Goal: Task Accomplishment & Management: Manage account settings

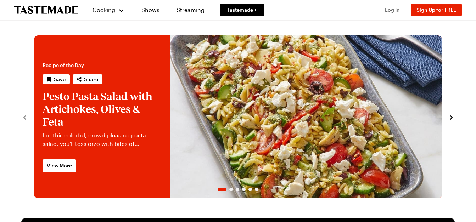
click at [395, 10] on span "Log In" at bounding box center [392, 10] width 15 height 6
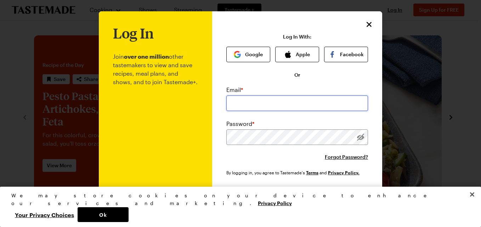
click at [268, 104] on input "email" at bounding box center [297, 104] width 142 height 16
type input "[EMAIL_ADDRESS][DOMAIN_NAME]"
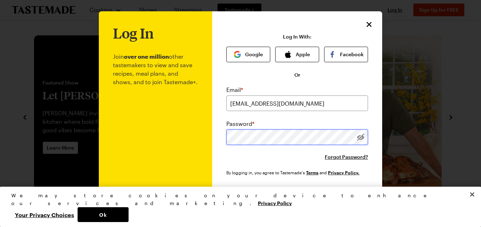
click at [252, 189] on button "Log In" at bounding box center [297, 197] width 91 height 16
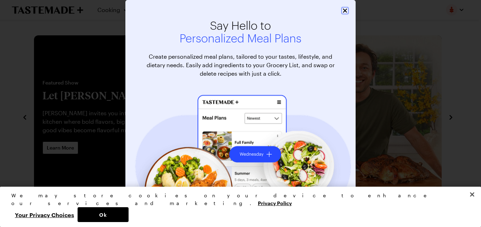
click at [343, 11] on icon "Close" at bounding box center [345, 11] width 4 height 4
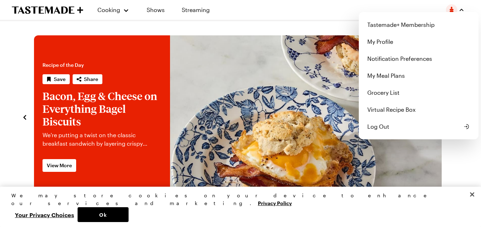
click at [454, 8] on img "button" at bounding box center [451, 9] width 11 height 11
click at [405, 23] on link "Tastemade+ Membership" at bounding box center [418, 24] width 111 height 17
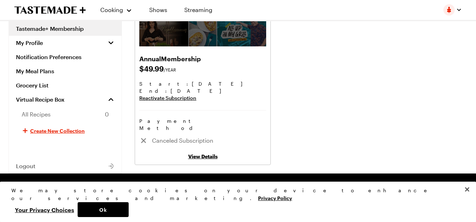
scroll to position [106, 0]
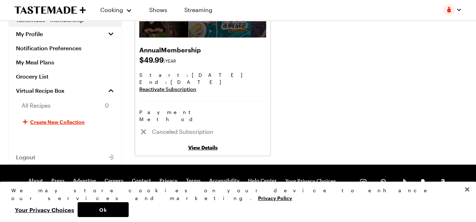
click at [198, 145] on link "View Details" at bounding box center [202, 148] width 29 height 6
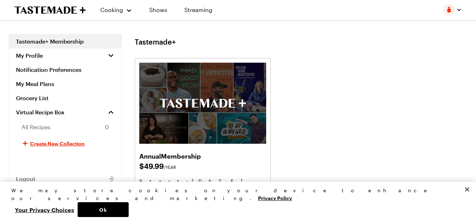
scroll to position [106, 0]
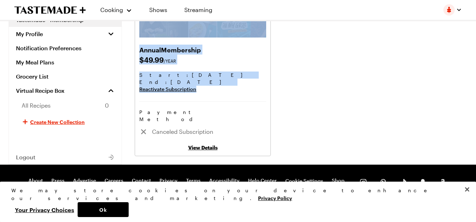
drag, startPoint x: 203, startPoint y: 95, endPoint x: 136, endPoint y: 41, distance: 85.7
click at [136, 41] on div "Annual Membership $ 49.99 /YEAR Start: [DATE] End : [DATE] Reactivate Subscript…" at bounding box center [203, 54] width 136 height 204
drag, startPoint x: 138, startPoint y: 45, endPoint x: 165, endPoint y: 54, distance: 28.9
copy div "Annual Membership $ 49.99 /YEAR Start: [DATE] End : [DATE] Reactivate Subscript…"
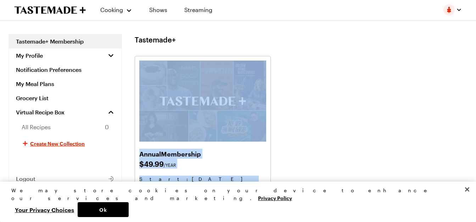
scroll to position [0, 0]
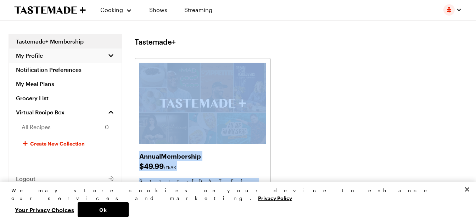
click at [43, 54] on span "My Profile" at bounding box center [29, 55] width 27 height 7
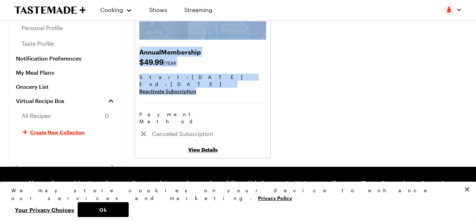
scroll to position [112, 0]
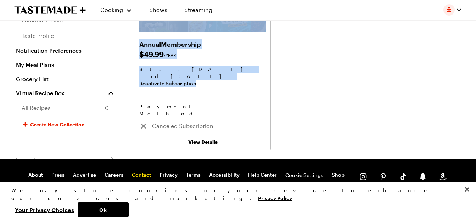
click at [137, 172] on link "Contact" at bounding box center [141, 175] width 19 height 7
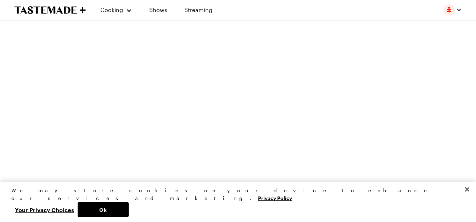
scroll to position [71, 0]
